Goal: Find specific page/section: Find specific page/section

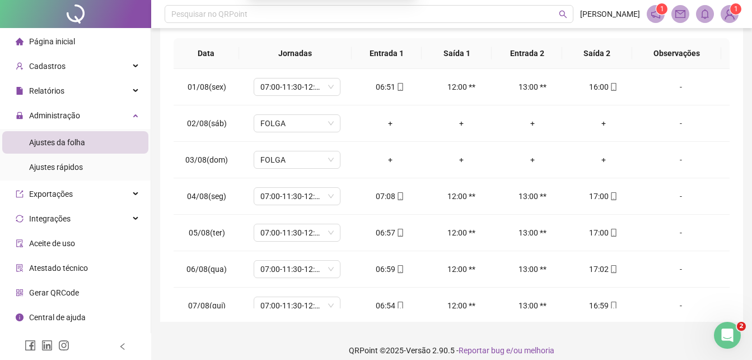
scroll to position [453, 0]
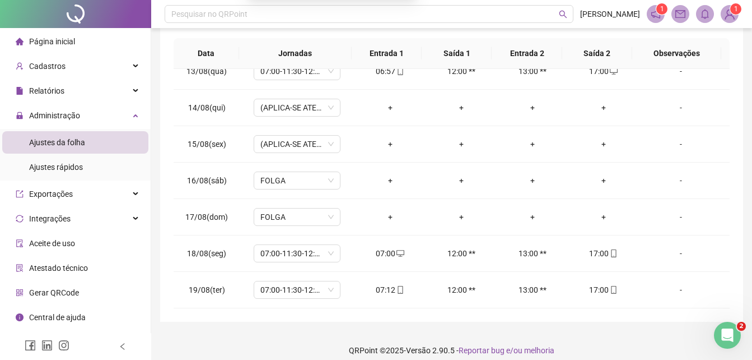
click at [53, 40] on span "Página inicial" at bounding box center [52, 41] width 46 height 9
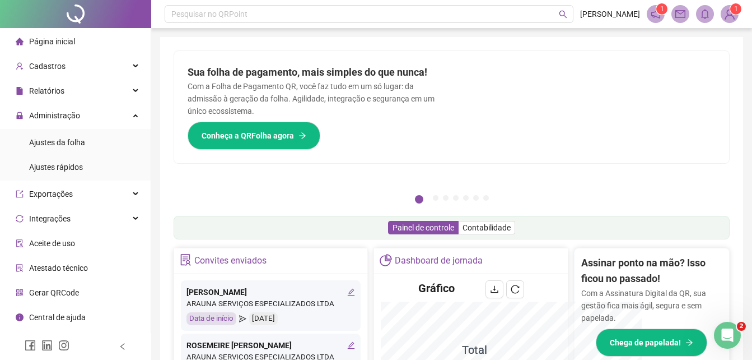
click at [92, 41] on li "Página inicial" at bounding box center [75, 41] width 146 height 22
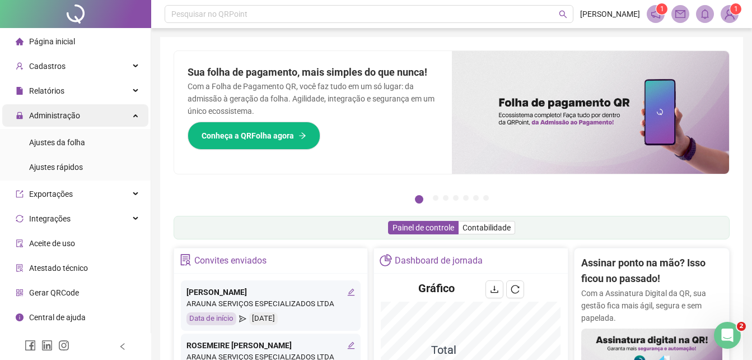
click at [87, 113] on div "Administração" at bounding box center [75, 115] width 146 height 22
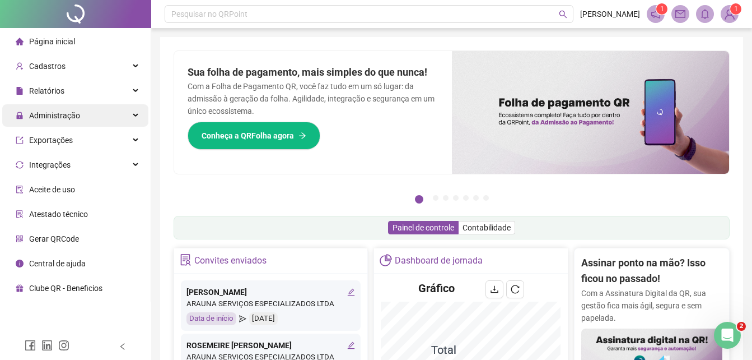
click at [79, 120] on div "Administração" at bounding box center [75, 115] width 146 height 22
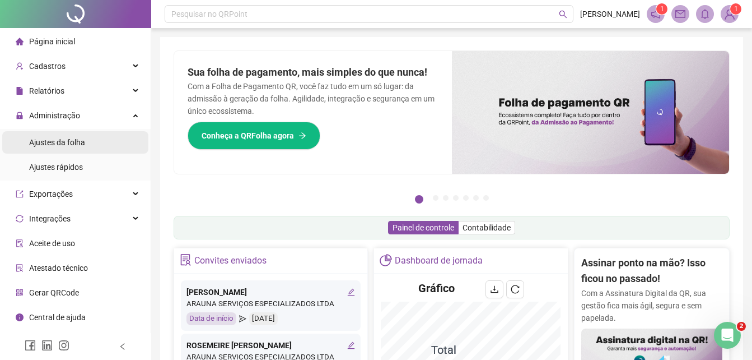
click at [56, 152] on div "Ajustes da folha" at bounding box center [57, 142] width 56 height 22
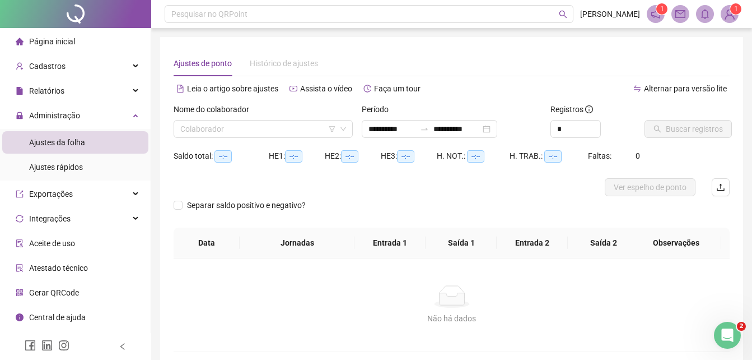
type input "**********"
click at [59, 165] on span "Ajustes rápidos" at bounding box center [56, 166] width 54 height 9
